Goal: Browse casually: Explore the website without a specific task or goal

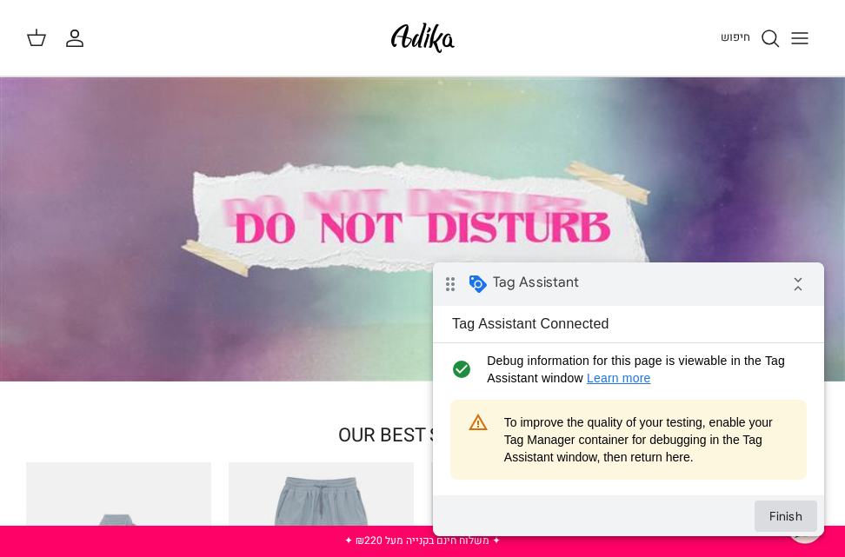
click at [780, 520] on button "Finish" at bounding box center [785, 516] width 63 height 31
